Goal: Task Accomplishment & Management: Manage account settings

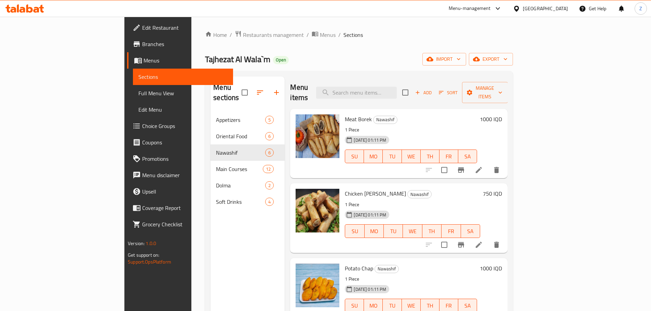
scroll to position [28, 0]
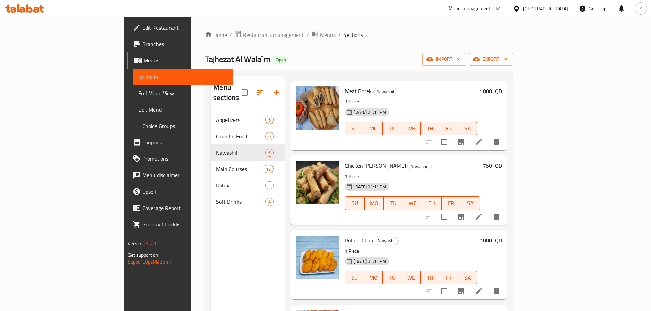
click at [205, 43] on div "Home / Restaurants management / Menus / Sections Tajhezat Al Wala`m Open import…" at bounding box center [359, 211] width 308 height 363
click at [243, 39] on span "Restaurants management" at bounding box center [273, 35] width 61 height 8
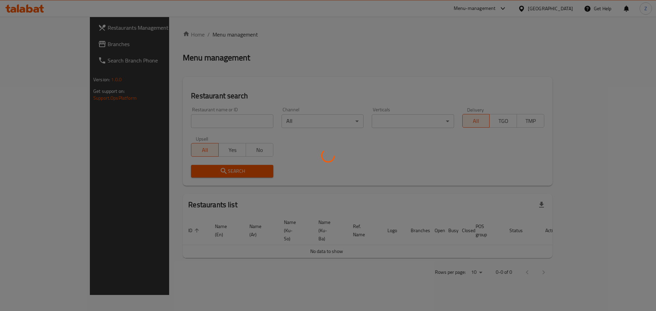
click at [171, 124] on div at bounding box center [328, 155] width 656 height 311
click at [192, 126] on div at bounding box center [328, 155] width 656 height 311
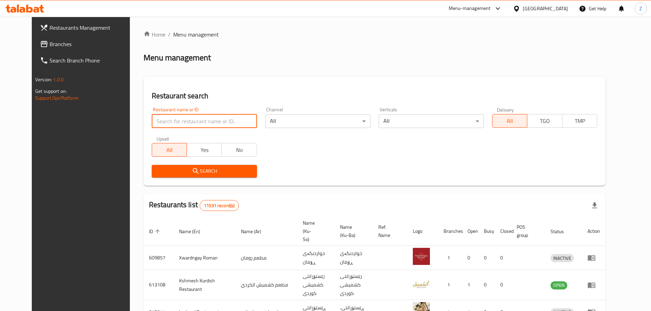
click at [197, 124] on input "search" at bounding box center [204, 121] width 105 height 14
paste input "662087"
type input "662087"
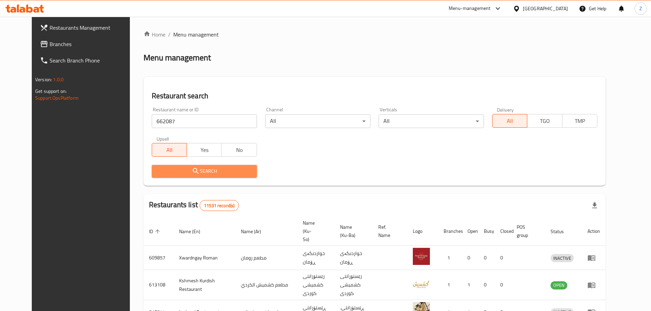
click at [200, 171] on span "Search" at bounding box center [204, 171] width 94 height 9
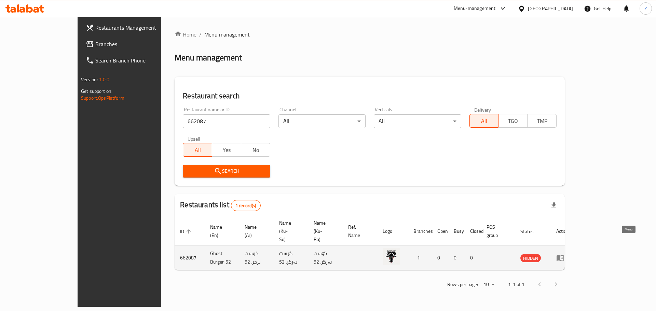
click at [565, 254] on icon "enhanced table" at bounding box center [560, 258] width 8 height 8
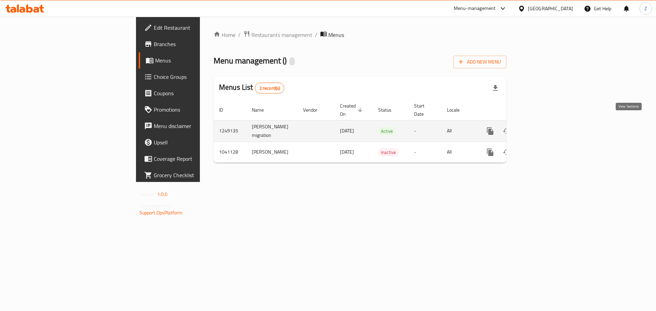
click at [548, 123] on link "enhanced table" at bounding box center [539, 131] width 16 height 16
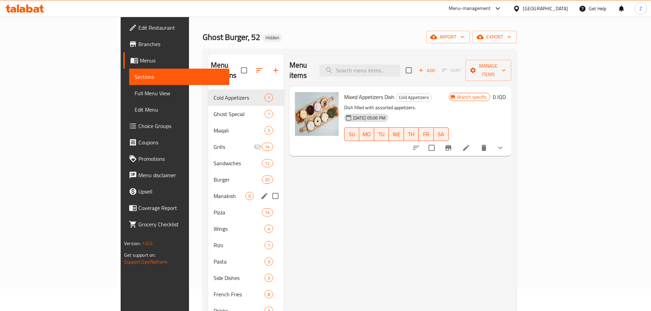
scroll to position [34, 0]
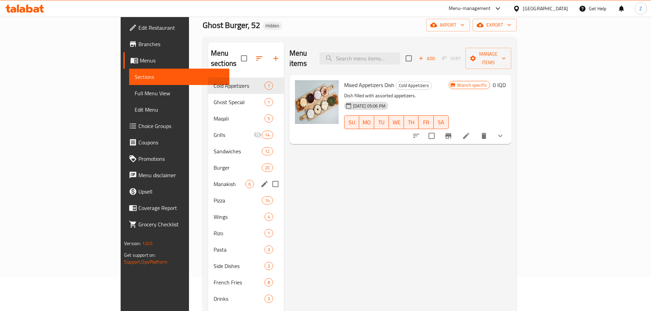
click at [268, 177] on input "Menu sections" at bounding box center [275, 184] width 14 height 14
checkbox input "true"
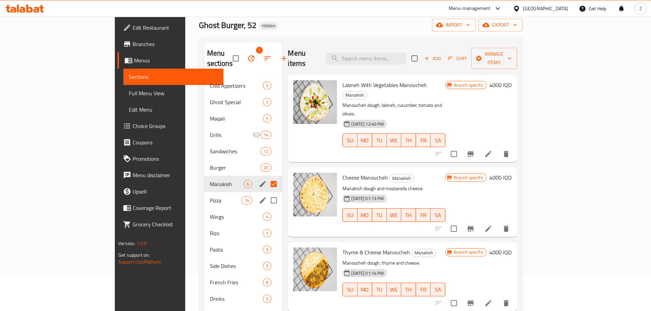
click at [267, 193] on input "Menu sections" at bounding box center [274, 200] width 14 height 14
checkbox input "true"
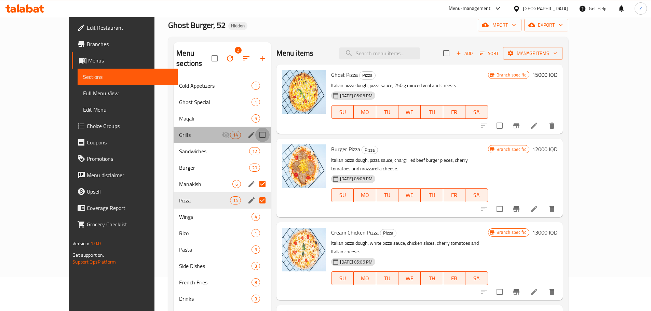
click at [255, 128] on input "Menu sections" at bounding box center [262, 135] width 14 height 14
checkbox input "true"
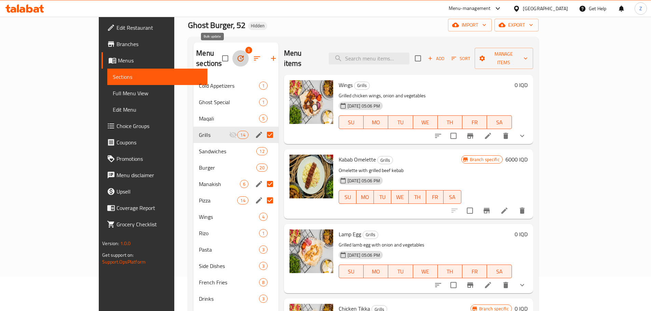
click at [232, 52] on button "button" at bounding box center [240, 58] width 16 height 16
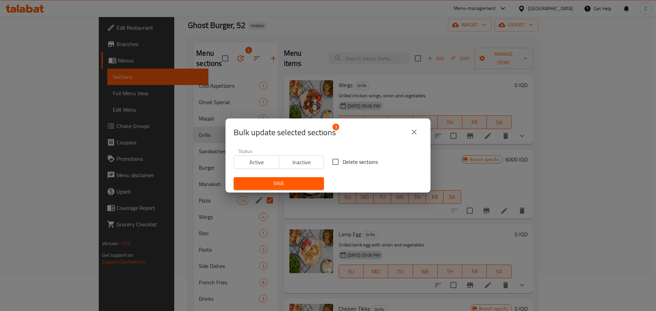
click at [351, 160] on span "Delete sections" at bounding box center [360, 162] width 35 height 8
click at [343, 160] on input "Delete sections" at bounding box center [335, 162] width 14 height 14
checkbox input "true"
click at [312, 181] on span "Save" at bounding box center [278, 183] width 79 height 9
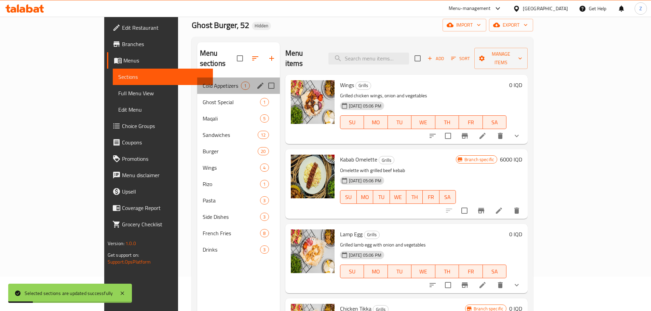
click at [197, 78] on div "Cold Appetizers 1" at bounding box center [238, 86] width 83 height 16
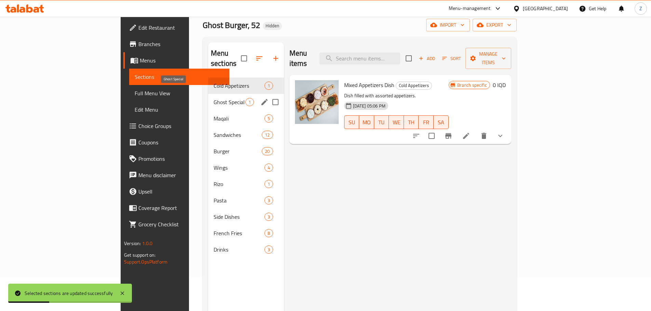
click at [214, 98] on span "Ghost Special" at bounding box center [230, 102] width 32 height 8
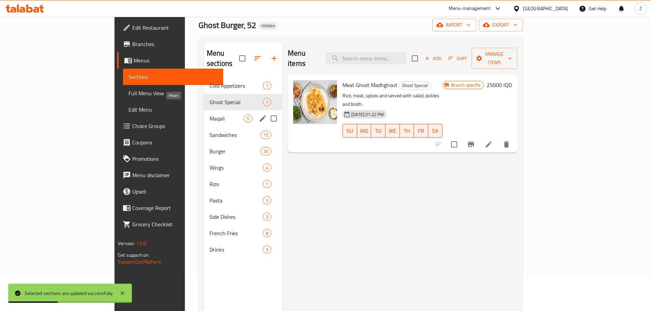
click at [210, 114] on span "Maqali" at bounding box center [227, 118] width 34 height 8
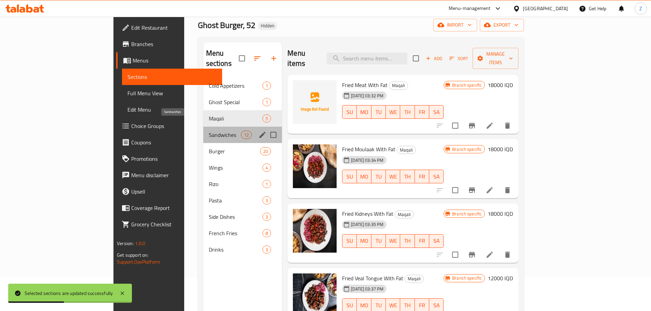
click at [209, 131] on span "Sandwiches" at bounding box center [225, 135] width 32 height 8
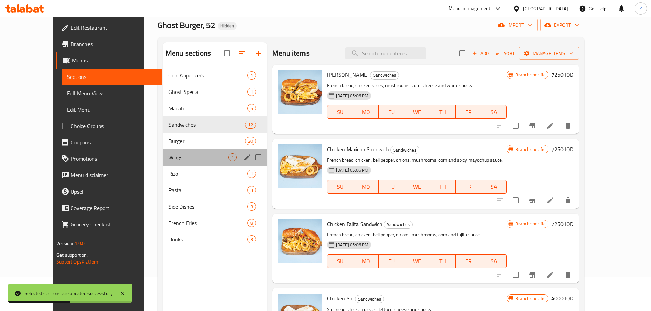
click at [199, 150] on div "Wings 4" at bounding box center [215, 157] width 104 height 16
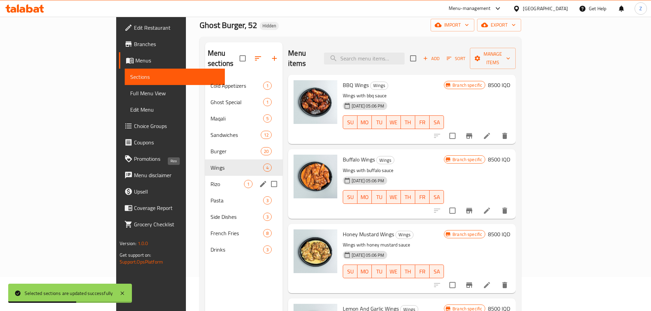
click at [211, 180] on span "Rizo" at bounding box center [227, 184] width 33 height 8
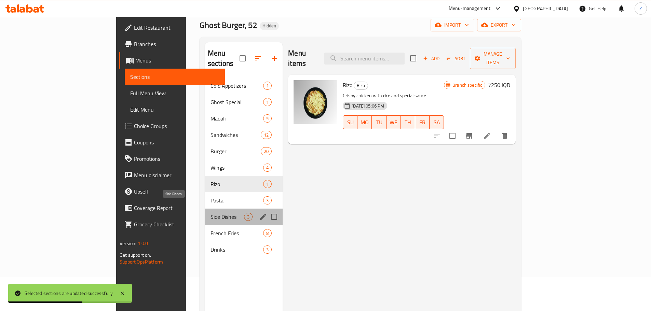
click at [211, 213] on span "Side Dishes" at bounding box center [227, 217] width 33 height 8
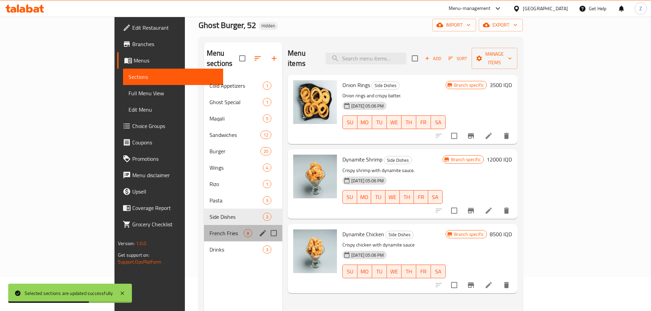
drag, startPoint x: 194, startPoint y: 215, endPoint x: 191, endPoint y: 227, distance: 12.0
click at [204, 225] on div "French Fries 8" at bounding box center [243, 233] width 78 height 16
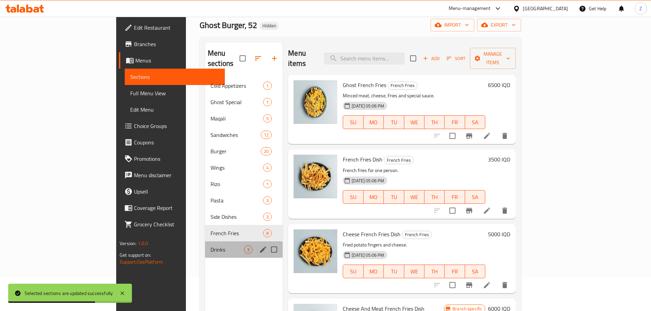
click at [205, 242] on div "Drinks 3" at bounding box center [244, 250] width 78 height 16
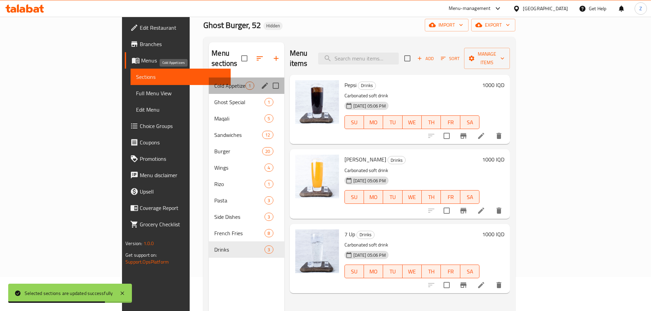
click at [214, 82] on span "Cold Appetizers" at bounding box center [229, 86] width 31 height 8
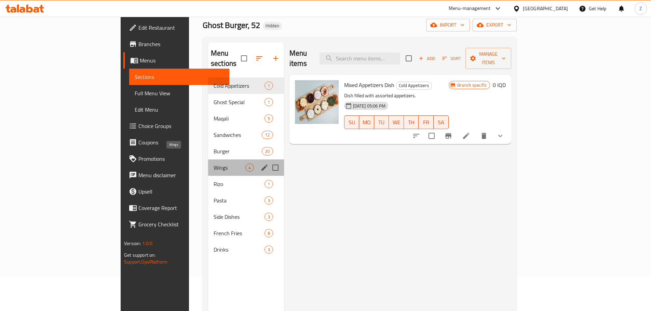
click at [214, 164] on span "Wings" at bounding box center [230, 168] width 32 height 8
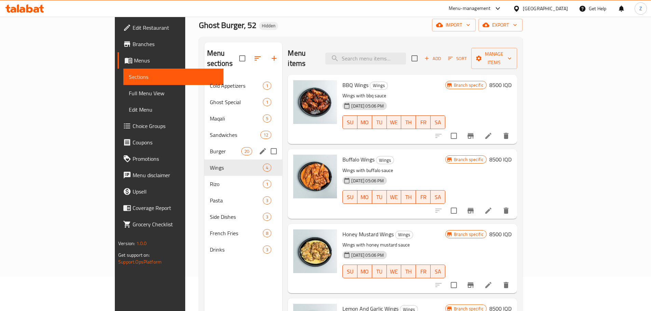
click at [204, 143] on div "Burger 20" at bounding box center [243, 151] width 78 height 16
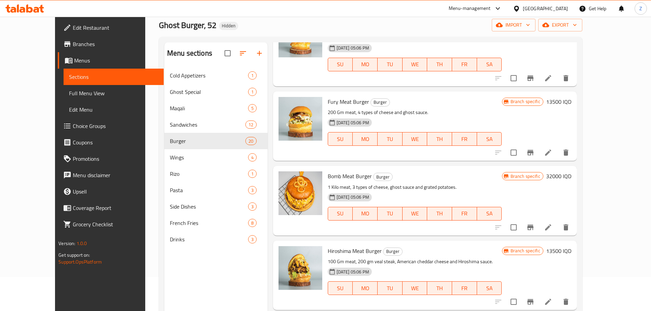
scroll to position [444, 0]
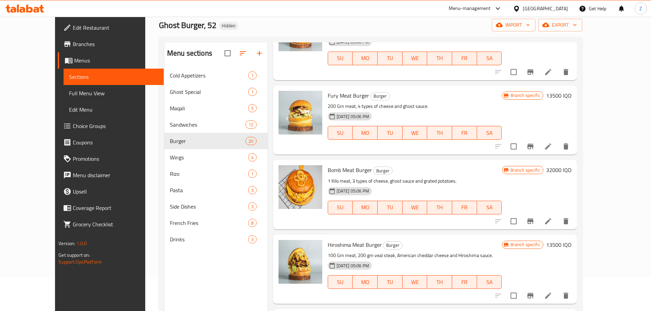
click at [571, 165] on h6 "32000 IQD" at bounding box center [558, 170] width 25 height 10
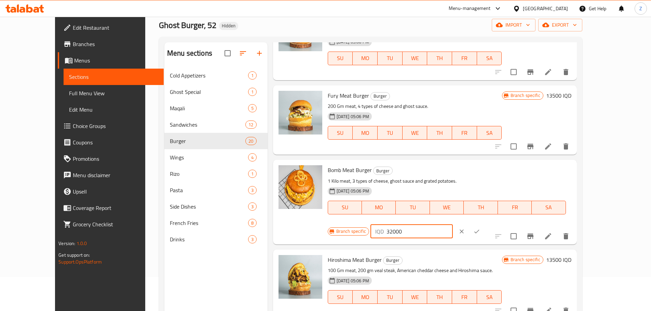
drag, startPoint x: 536, startPoint y: 156, endPoint x: 531, endPoint y: 157, distance: 4.6
click at [453, 225] on input "32000" at bounding box center [420, 232] width 66 height 14
type input "34000"
drag, startPoint x: 605, startPoint y: 155, endPoint x: 600, endPoint y: 178, distance: 23.5
click at [480, 228] on icon "ok" at bounding box center [476, 231] width 7 height 7
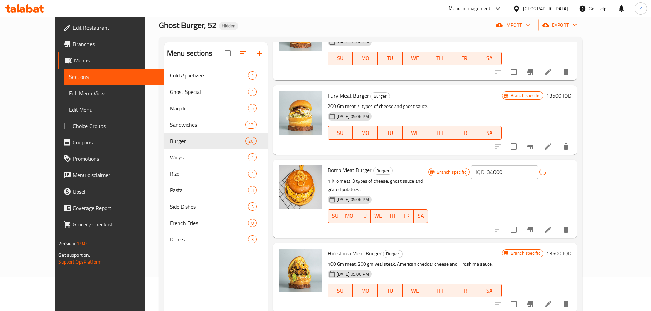
click at [539, 222] on button "Branch-specific-item" at bounding box center [530, 230] width 16 height 16
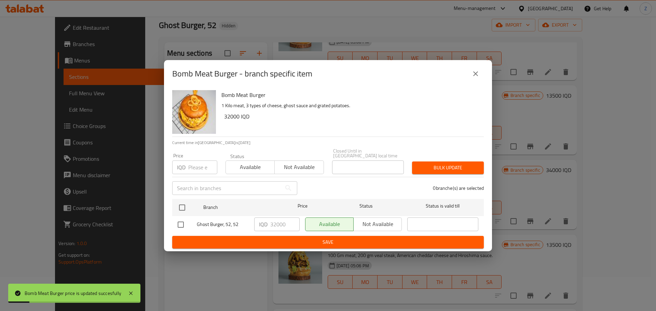
click at [472, 68] on div "Bomb Meat Burger - branch specific item" at bounding box center [328, 74] width 312 height 16
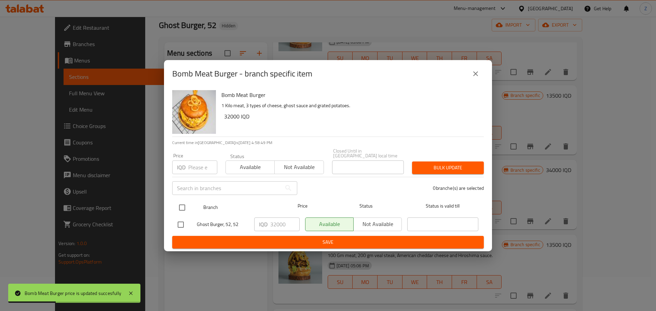
click at [185, 201] on input "checkbox" at bounding box center [182, 208] width 14 height 14
checkbox input "true"
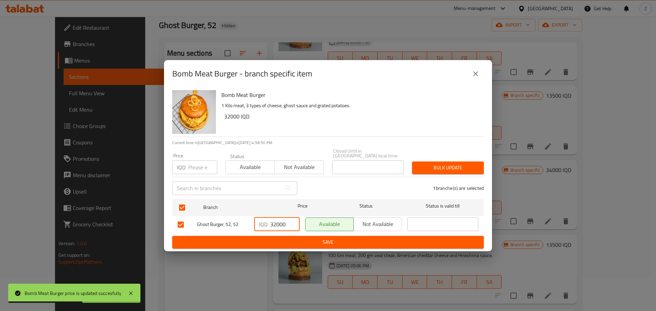
drag, startPoint x: 274, startPoint y: 224, endPoint x: 276, endPoint y: 238, distance: 14.2
click at [273, 224] on input "32000" at bounding box center [284, 225] width 29 height 14
type input "34000"
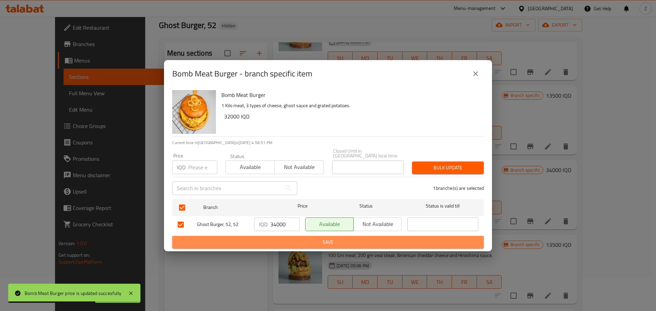
click at [276, 241] on span "Save" at bounding box center [328, 242] width 301 height 9
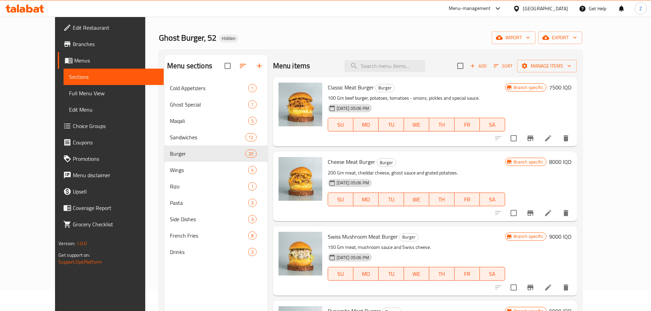
scroll to position [0, 0]
